Goal: Task Accomplishment & Management: Manage account settings

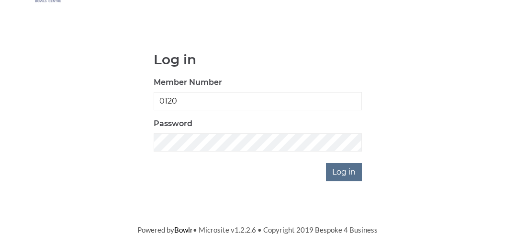
scroll to position [68, 0]
click at [339, 169] on input "Log in" at bounding box center [344, 172] width 36 height 18
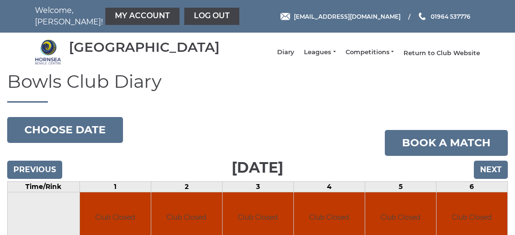
click at [424, 57] on link "Return to Club Website" at bounding box center [442, 53] width 77 height 9
